Goal: Task Accomplishment & Management: Use online tool/utility

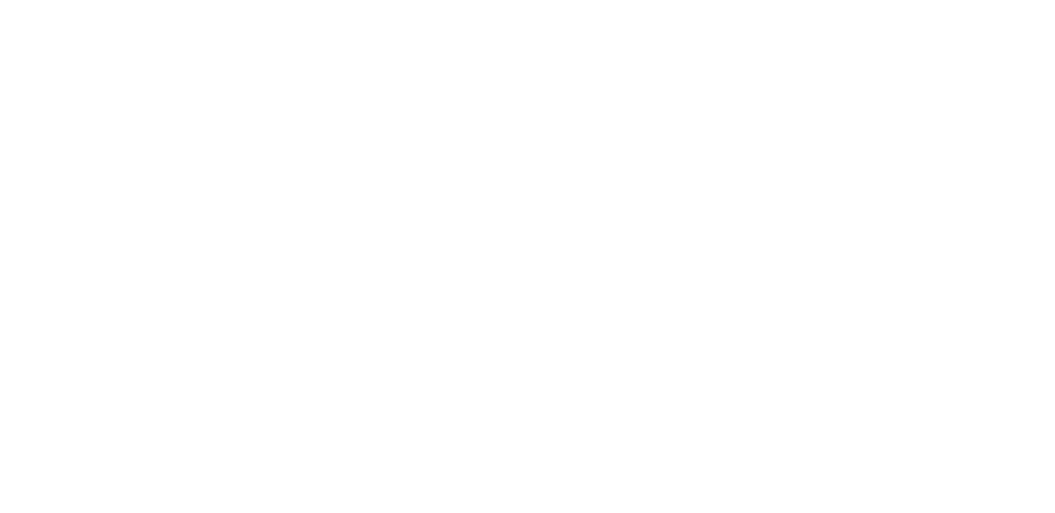
click at [772, 6] on html "Your version of Internet Explorer is outdated and not supported. Please upgrade…" at bounding box center [527, 3] width 1055 height 6
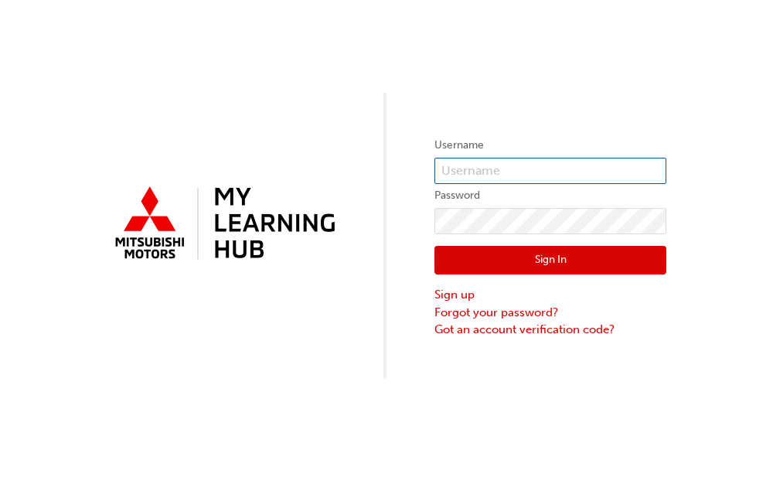
click at [461, 175] on input "text" at bounding box center [550, 171] width 232 height 26
type input "0005001276"
click at [475, 258] on button "Sign In" at bounding box center [550, 260] width 232 height 29
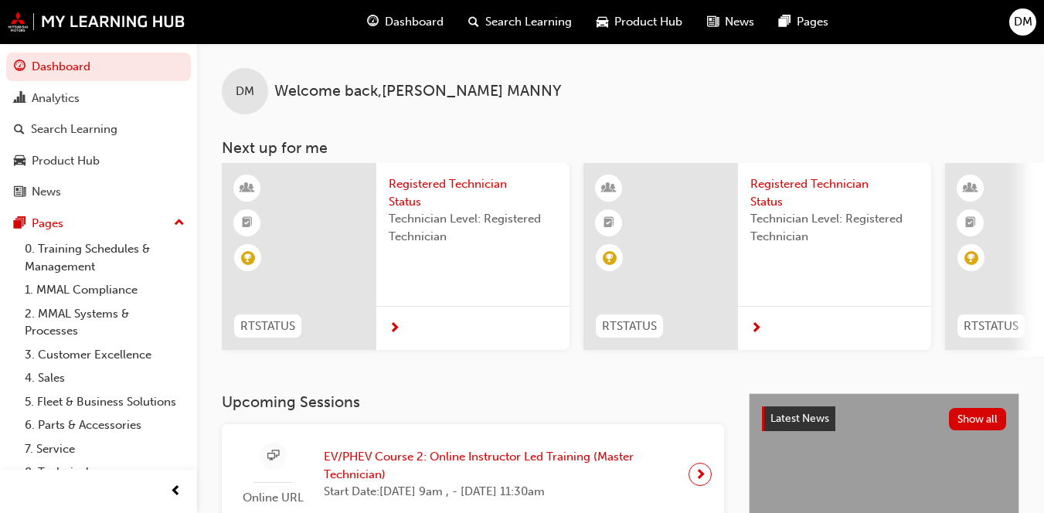
click at [399, 112] on div "DM Welcome back , DOUGLAS BRUCE MANNY" at bounding box center [620, 78] width 847 height 71
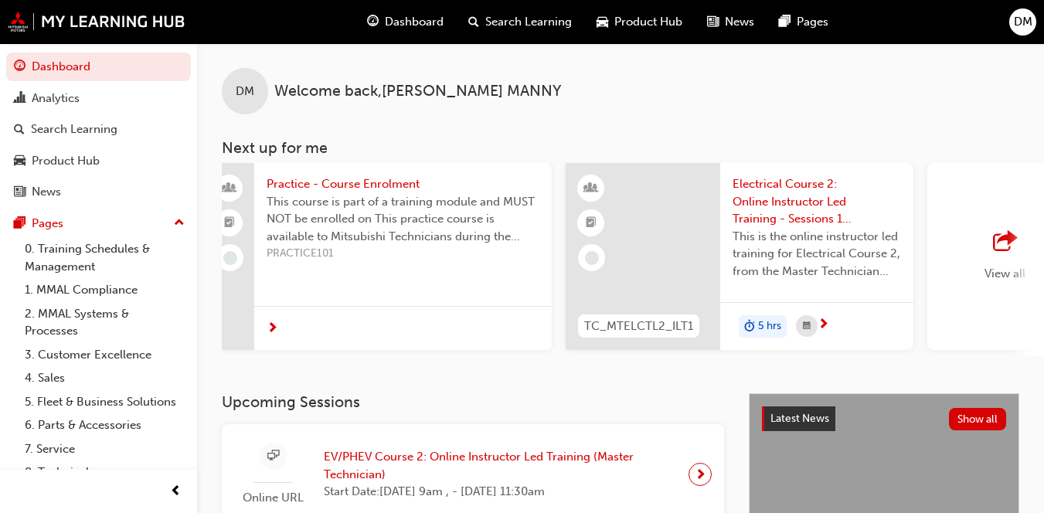
scroll to position [0, 1131]
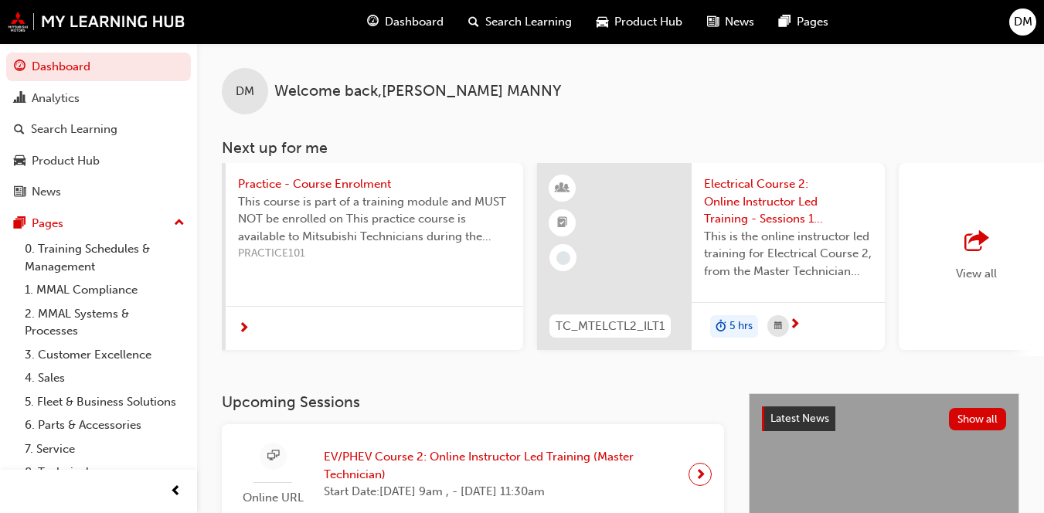
click at [772, 219] on div "View all" at bounding box center [975, 256] width 155 height 187
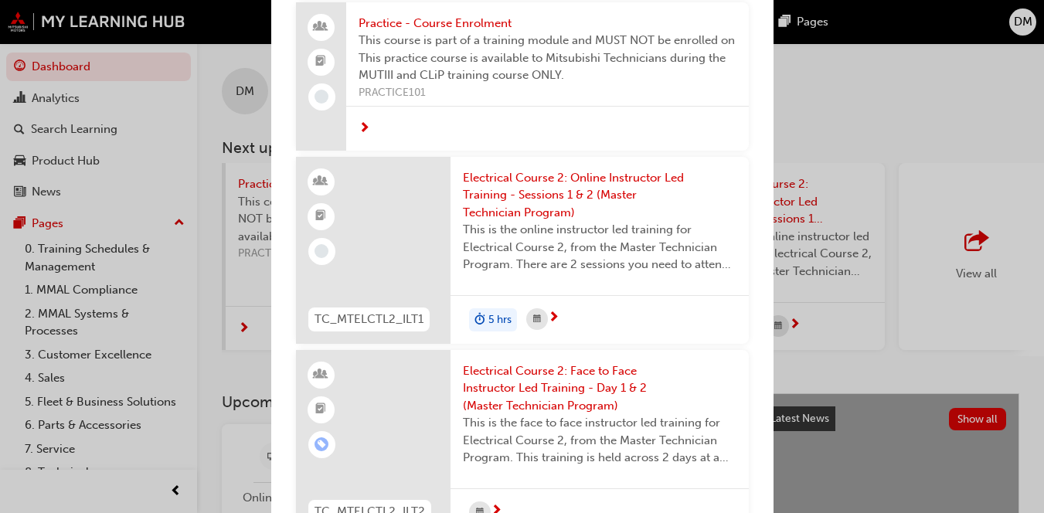
scroll to position [402, 0]
